Goal: Transaction & Acquisition: Book appointment/travel/reservation

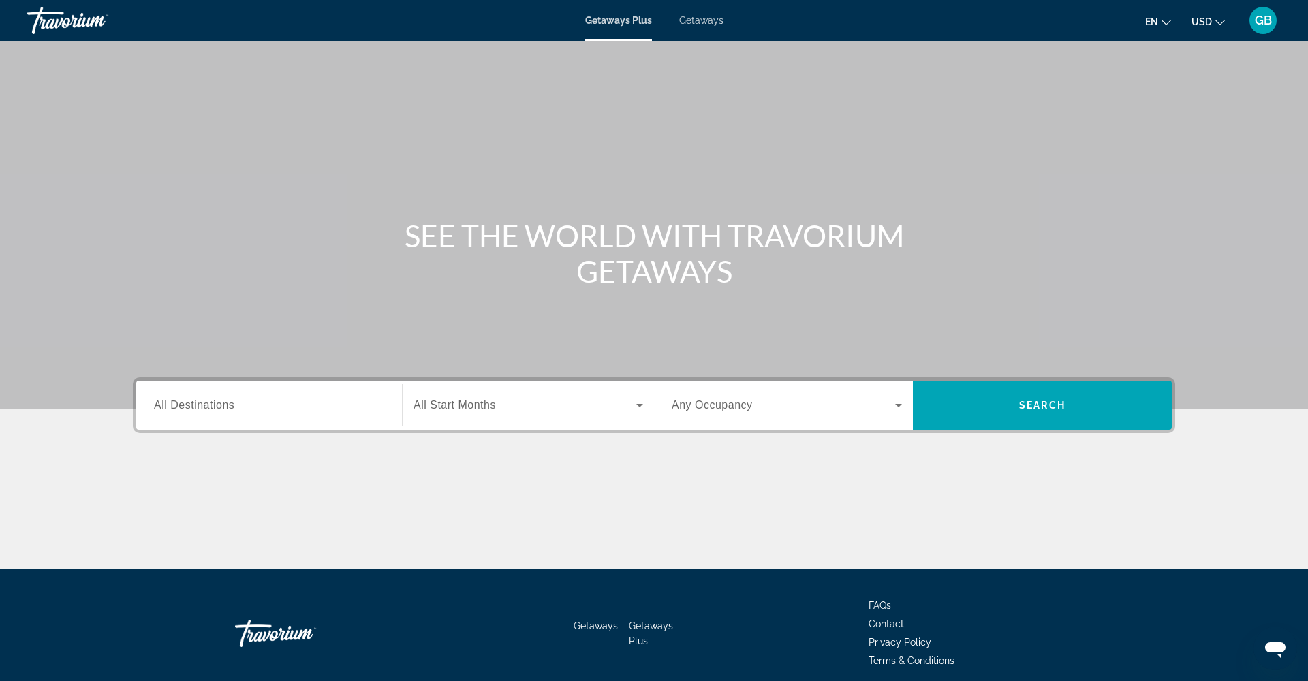
click at [697, 21] on span "Getaways" at bounding box center [701, 20] width 44 height 11
click at [205, 409] on span "All Destinations" at bounding box center [194, 405] width 80 height 12
click at [205, 409] on input "Destination All Destinations" at bounding box center [269, 406] width 230 height 16
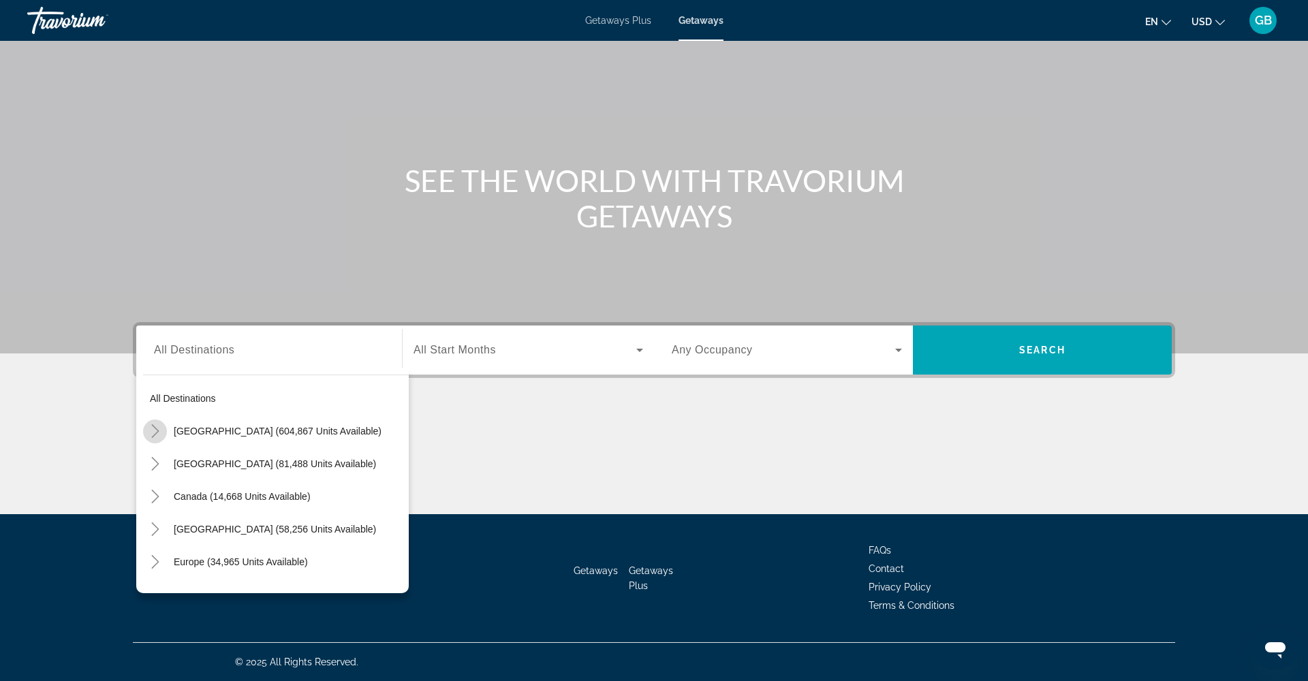
click at [156, 432] on icon "Toggle United States (604,867 units available)" at bounding box center [155, 431] width 14 height 14
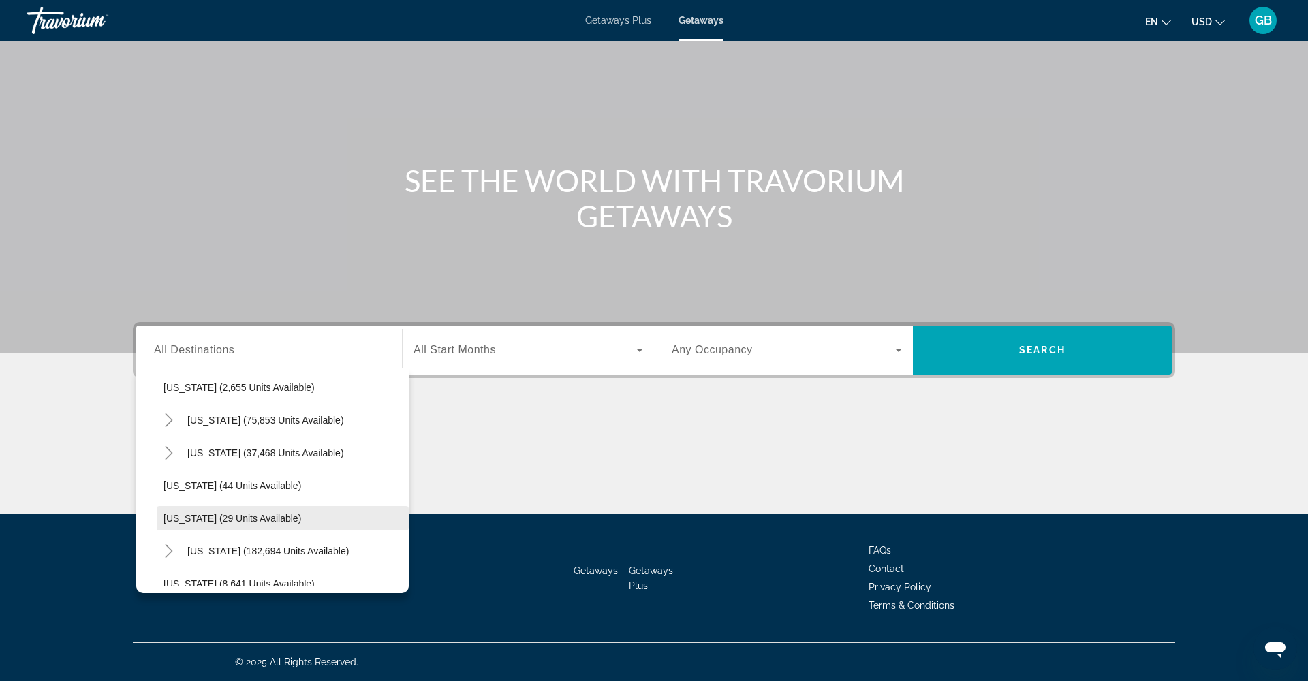
scroll to position [126, 0]
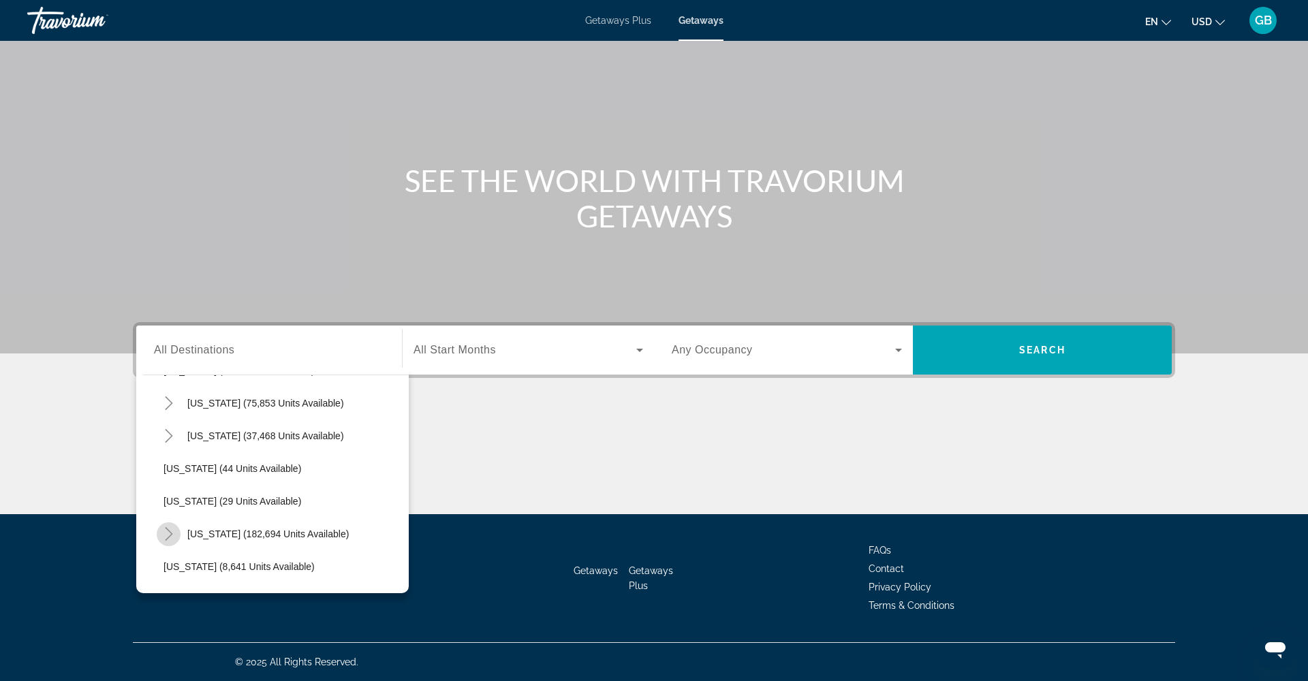
click at [164, 531] on icon "Toggle Florida (182,694 units available)" at bounding box center [169, 534] width 14 height 14
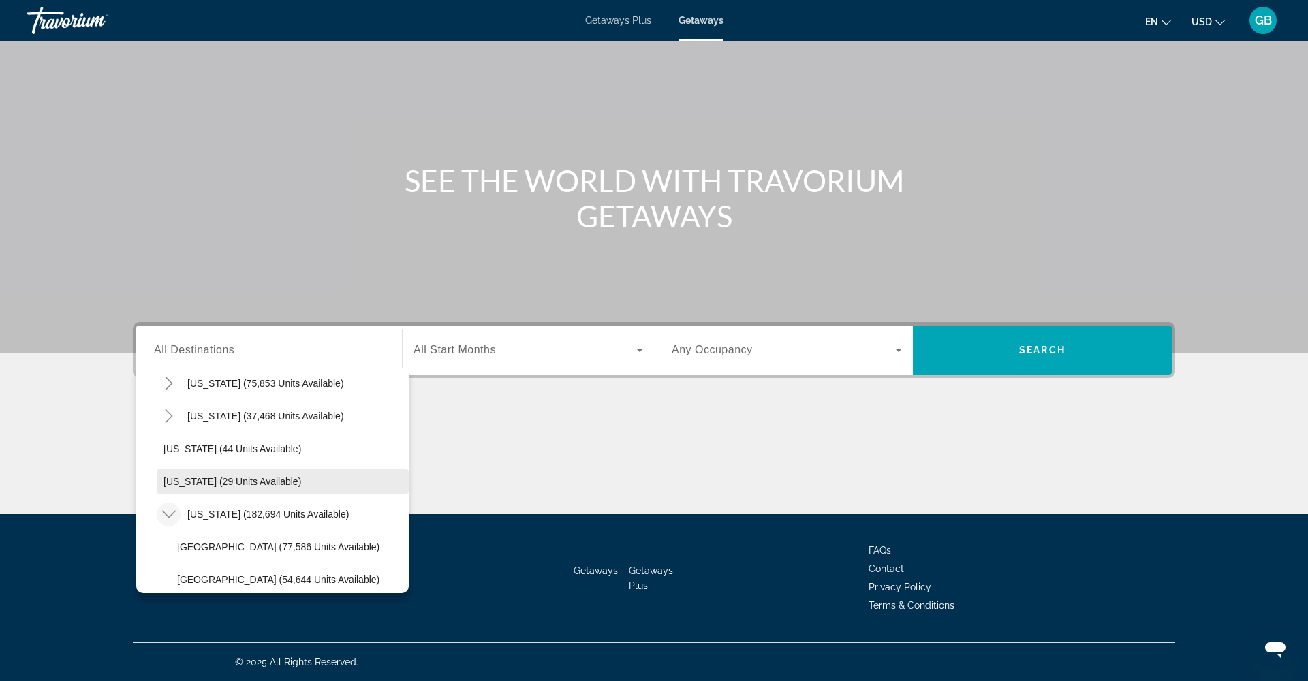
scroll to position [146, 0]
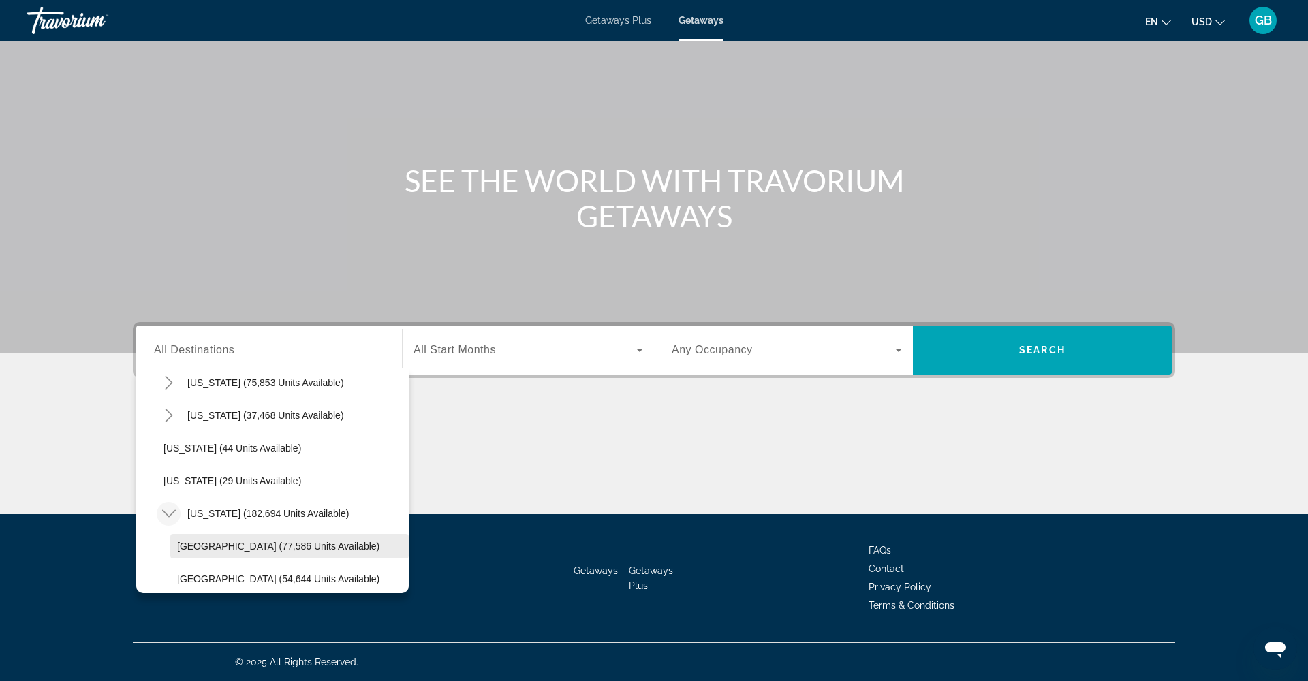
click at [194, 545] on span "[GEOGRAPHIC_DATA] (77,586 units available)" at bounding box center [278, 546] width 202 height 11
type input "**********"
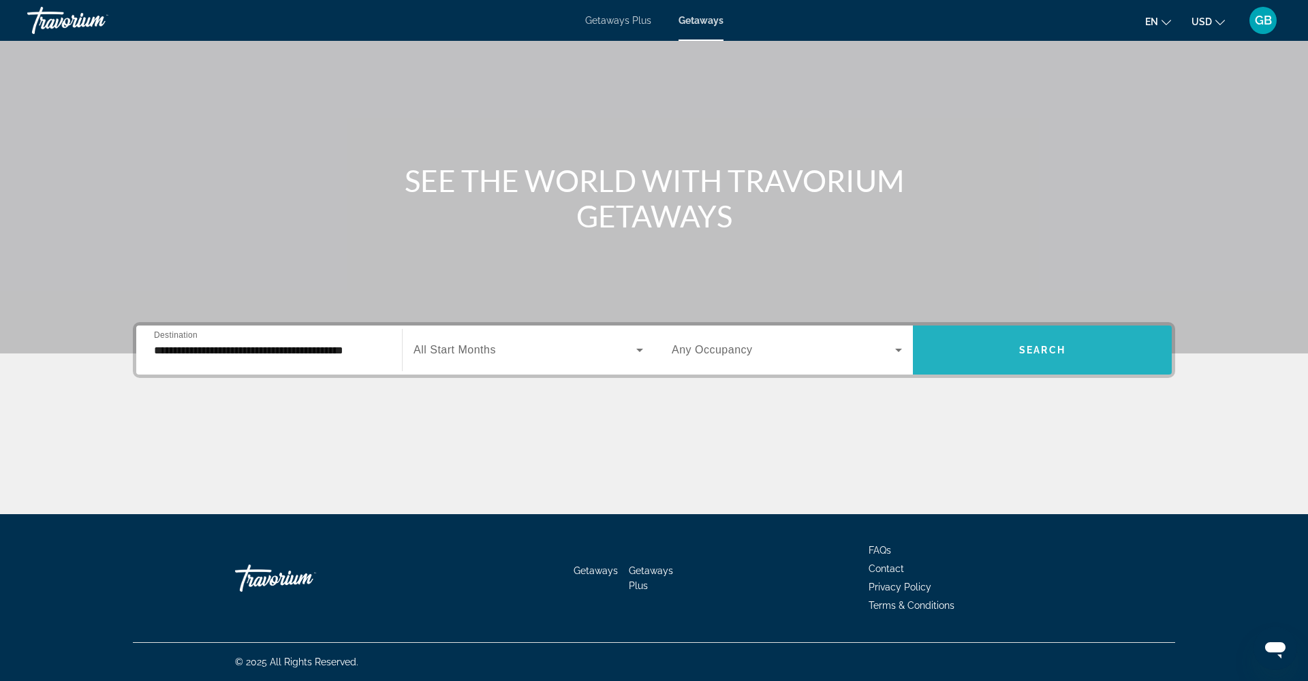
click at [1026, 349] on span "Search" at bounding box center [1042, 350] width 46 height 11
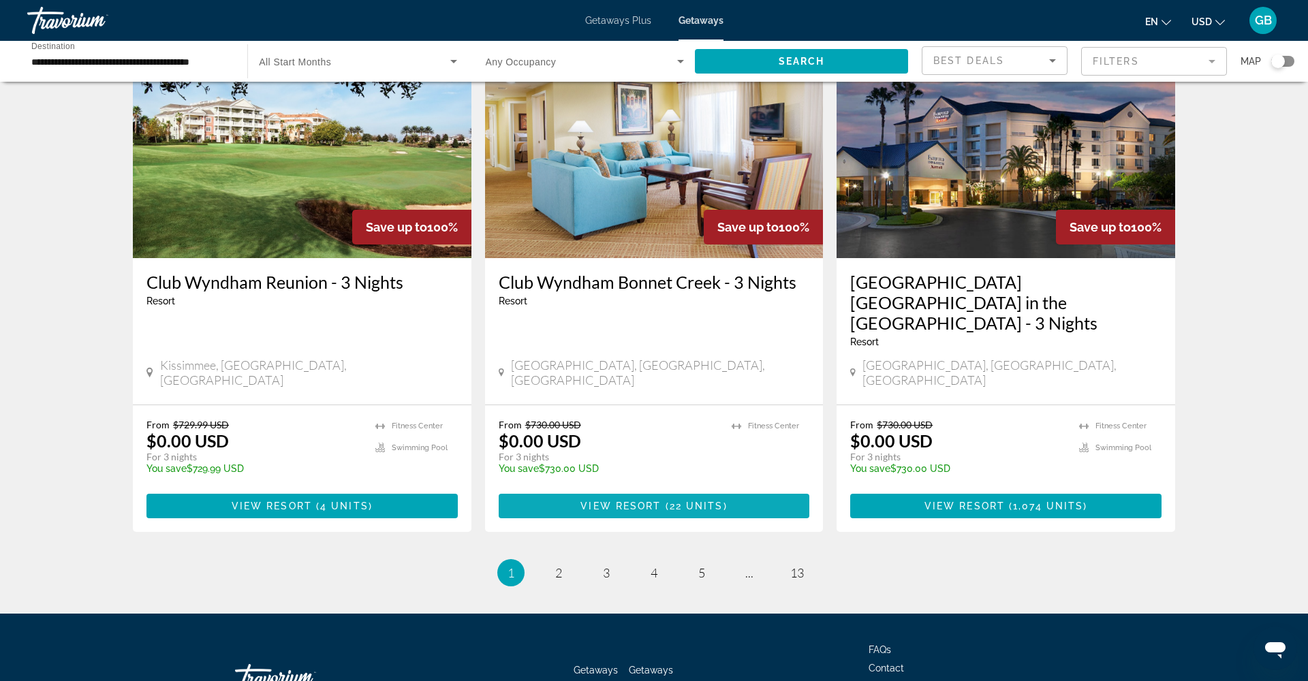
scroll to position [1605, 0]
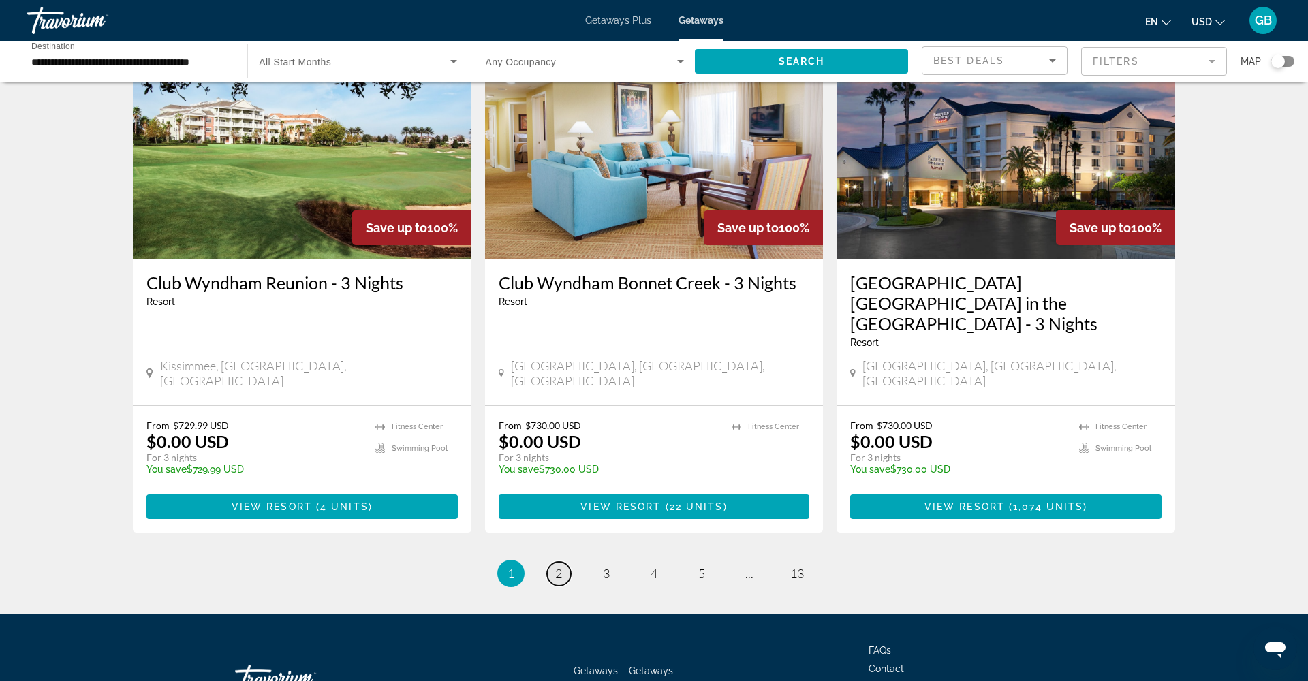
click at [558, 566] on span "2" at bounding box center [558, 573] width 7 height 15
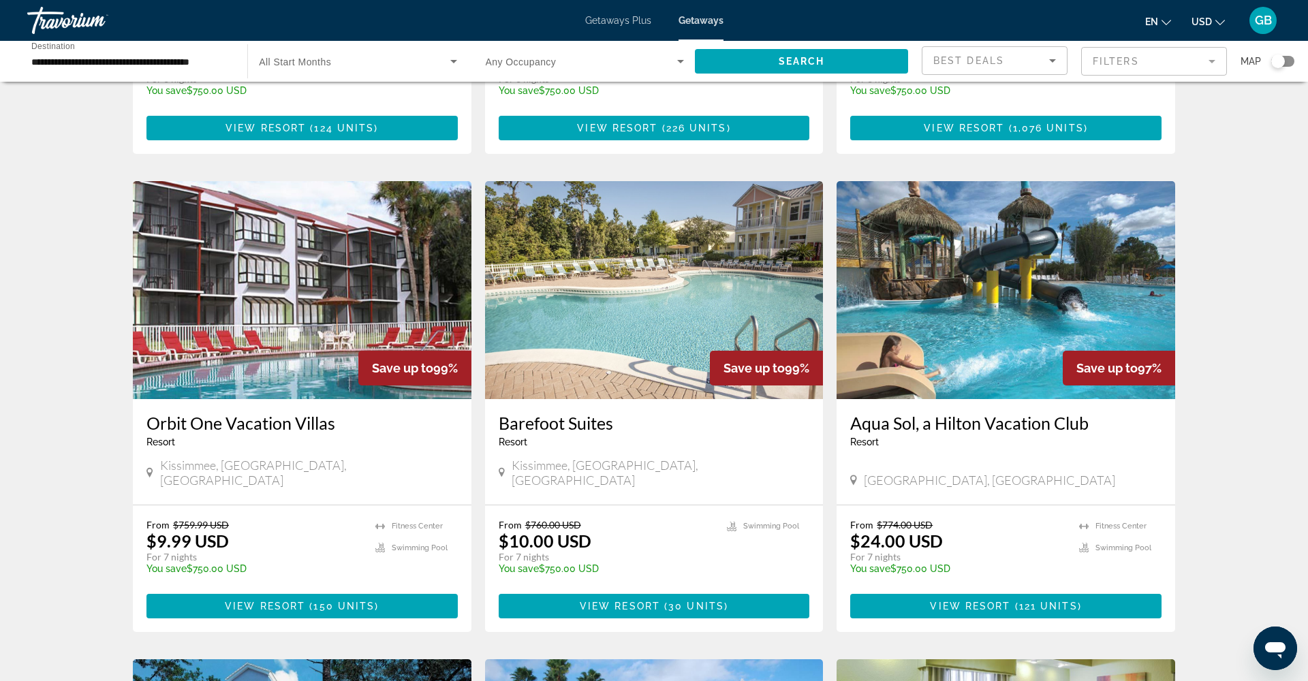
scroll to position [973, 0]
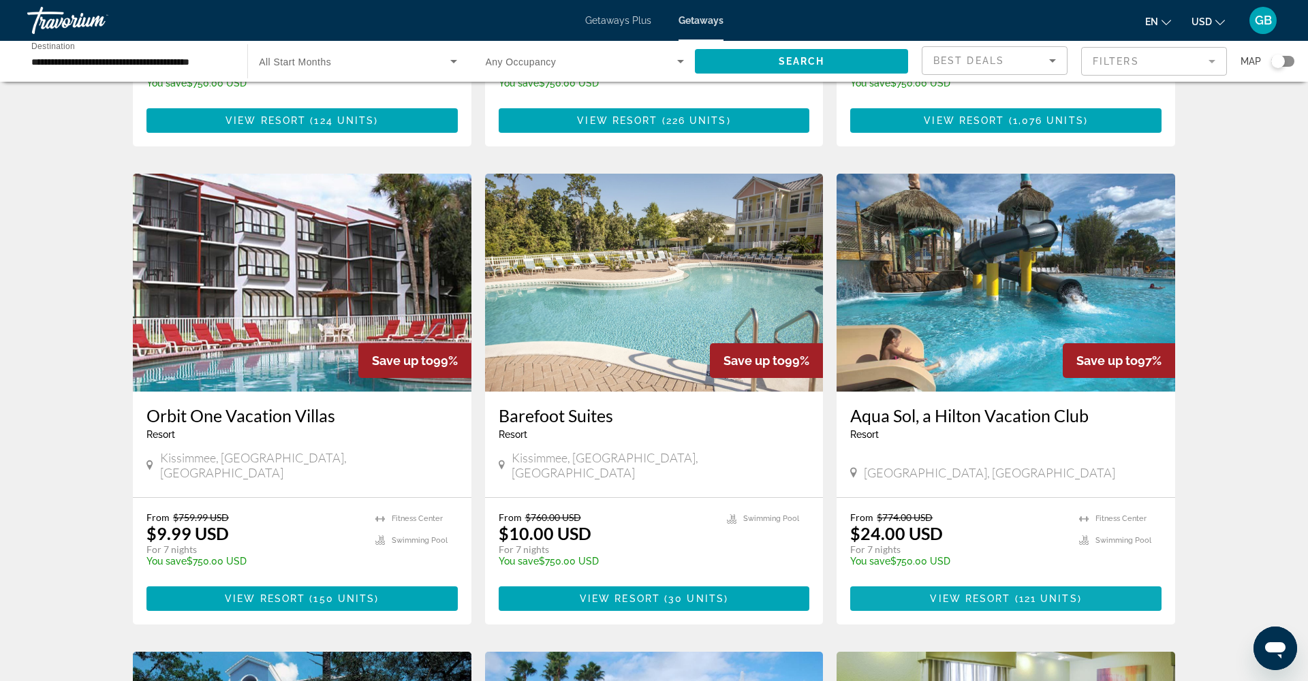
click at [998, 593] on span "View Resort" at bounding box center [970, 598] width 80 height 11
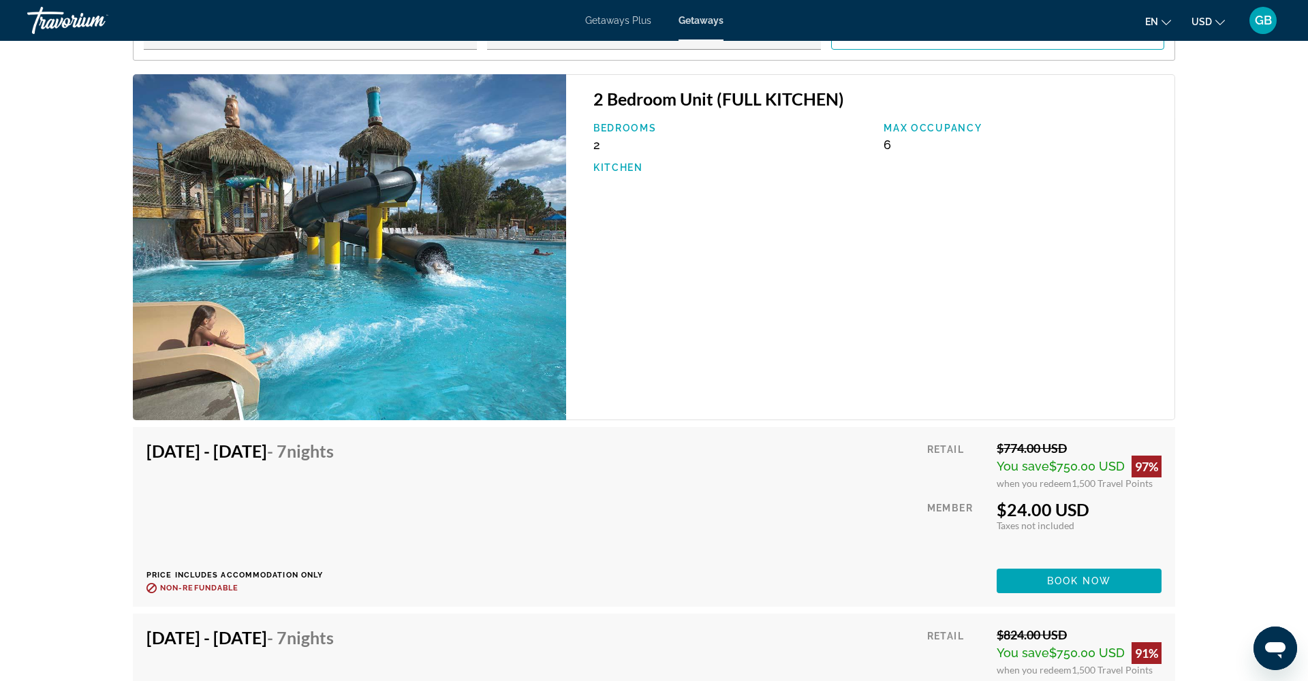
scroll to position [2332, 0]
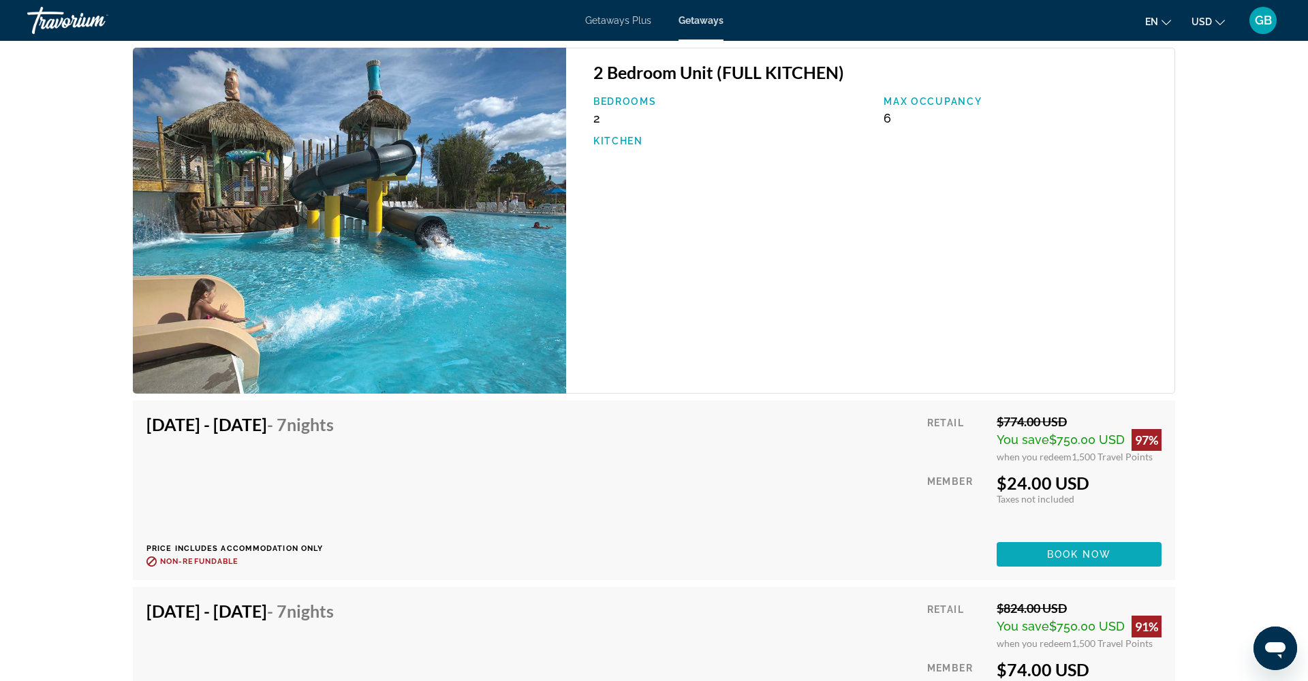
click at [1076, 549] on span "Book now" at bounding box center [1079, 554] width 65 height 11
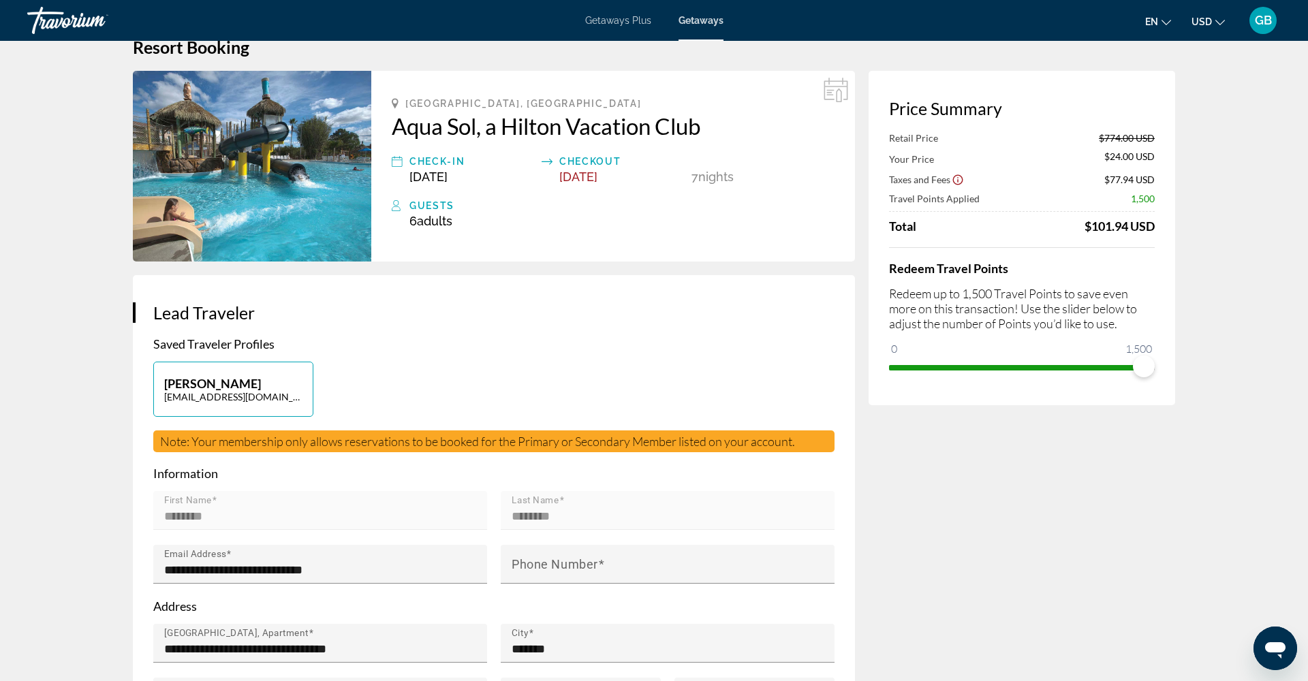
scroll to position [31, 0]
drag, startPoint x: 1143, startPoint y: 369, endPoint x: 1013, endPoint y: 364, distance: 130.2
click at [1013, 364] on span "ngx-slider" at bounding box center [1013, 367] width 22 height 22
